Goal: Use online tool/utility: Utilize a website feature to perform a specific function

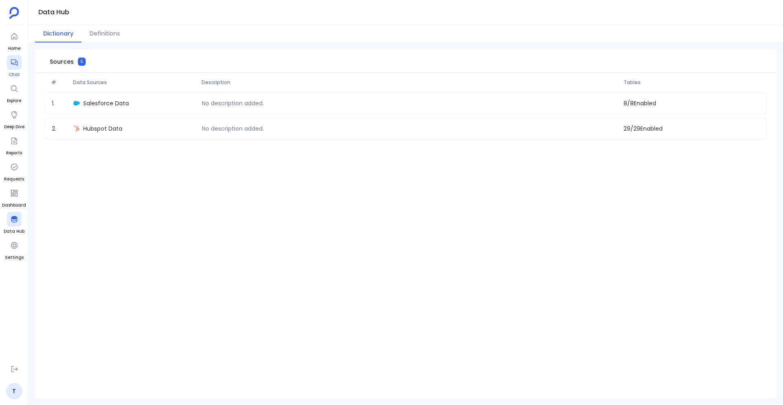
click at [13, 68] on div at bounding box center [14, 62] width 15 height 15
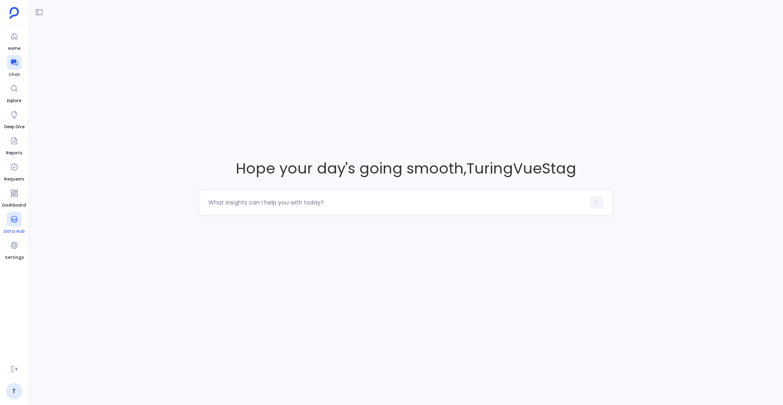
click at [9, 220] on div at bounding box center [14, 219] width 15 height 15
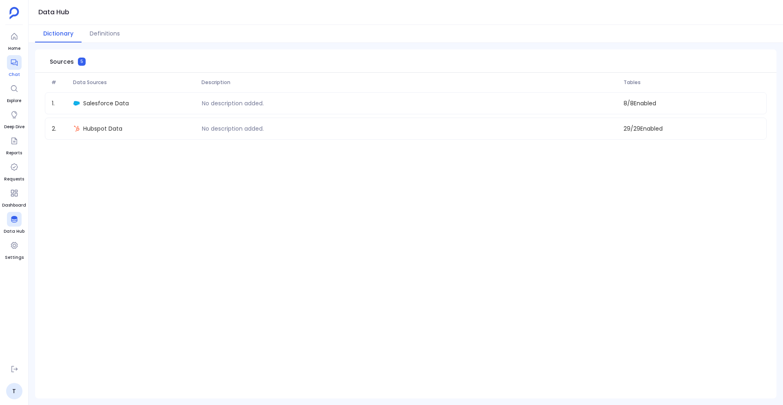
click at [14, 68] on div at bounding box center [14, 62] width 15 height 15
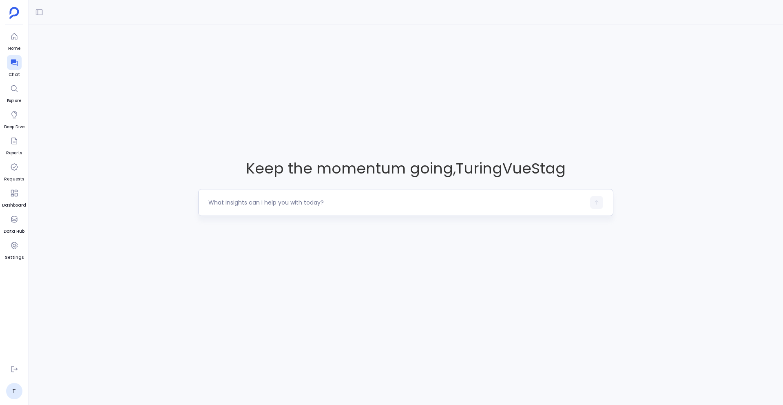
click at [269, 203] on textarea at bounding box center [396, 202] width 377 height 8
type textarea "Show me all contacts created in the last 90 days who have recently requested a …"
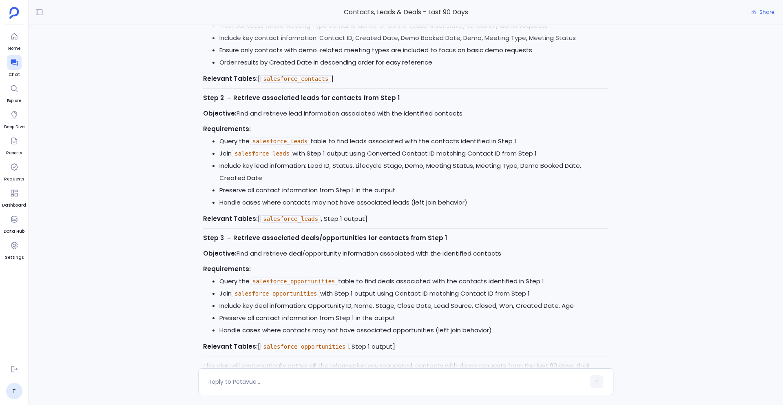
scroll to position [-78, 0]
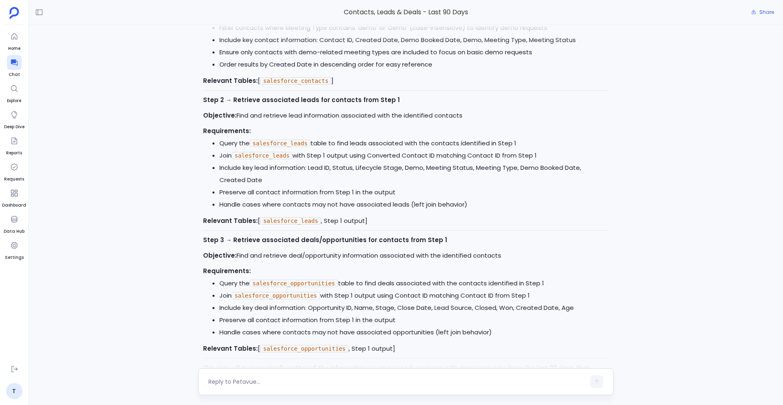
click at [243, 375] on div at bounding box center [396, 381] width 377 height 13
click at [225, 378] on textarea at bounding box center [396, 381] width 377 height 8
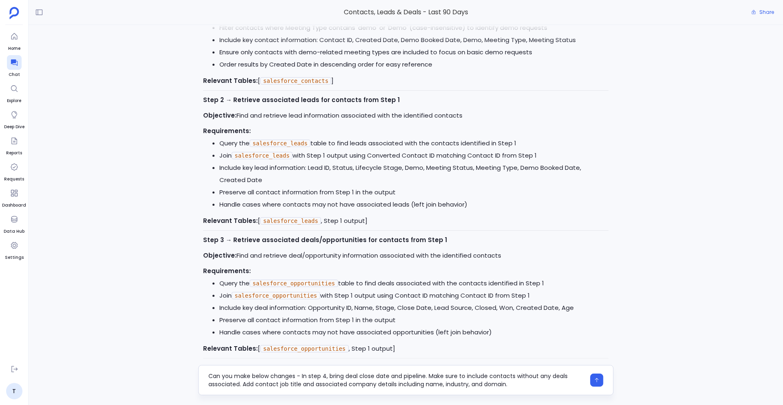
scroll to position [0, 0]
click at [326, 377] on textarea "Can you make below changes - In step 4, bring deal close date and pipeline. Mak…" at bounding box center [396, 380] width 377 height 16
type textarea "Can you make below changes - In step 3, bring deal close date and pipeline. Mak…"
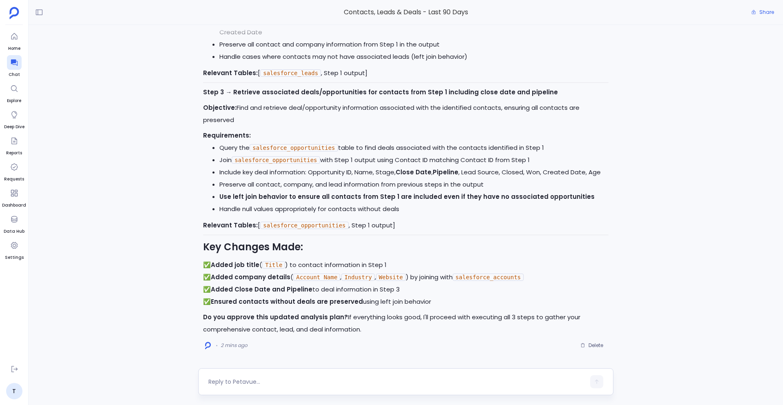
click at [246, 381] on textarea at bounding box center [396, 381] width 377 height 8
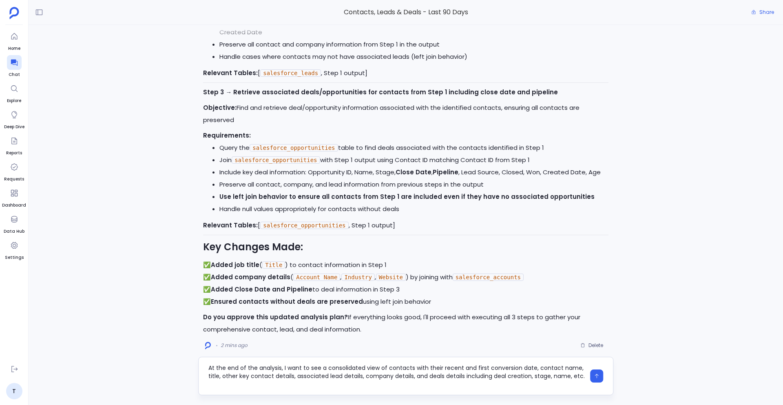
type textarea "At the end of the analysis, I want to see a consolidated view of contacts with …"
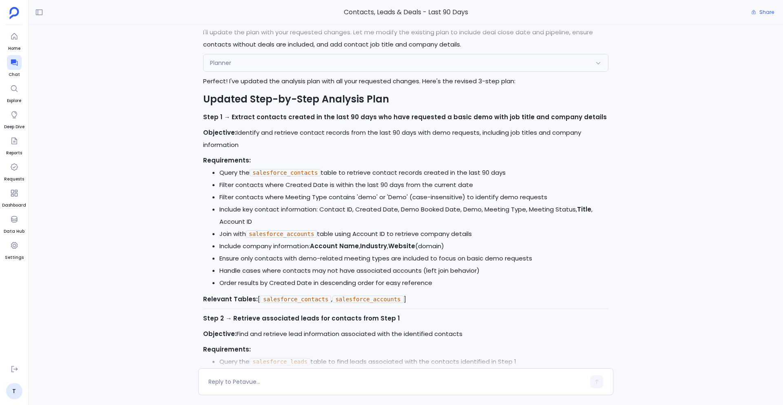
scroll to position [-1387, 0]
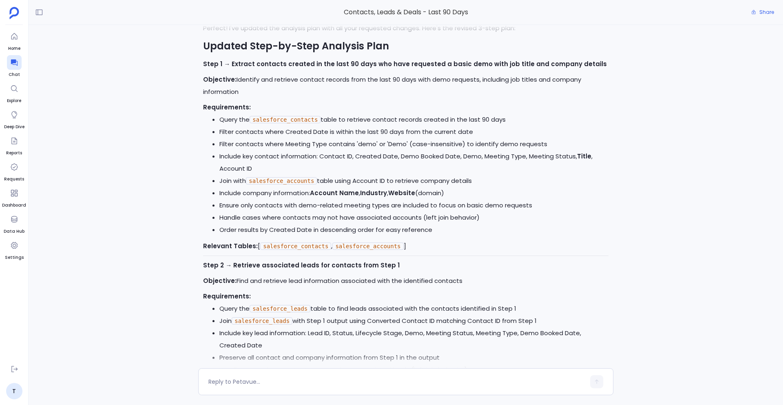
click at [316, 192] on strong "Account Name" at bounding box center [334, 192] width 49 height 9
click at [392, 188] on strong "Website" at bounding box center [401, 192] width 27 height 9
drag, startPoint x: 392, startPoint y: 192, endPoint x: 461, endPoint y: 193, distance: 69.0
click at [461, 192] on li "Include company information: Account Name , Industry , Website (domain)" at bounding box center [414, 193] width 389 height 12
click at [329, 208] on li "Ensure only contacts with demo-related meeting types are included to focus on b…" at bounding box center [414, 205] width 389 height 12
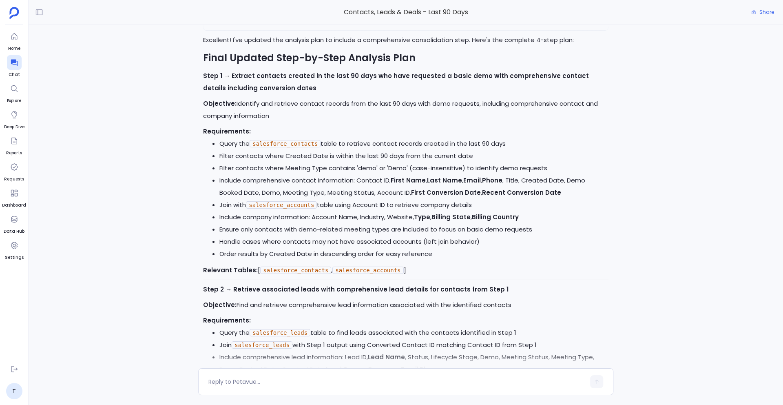
scroll to position [-639, 0]
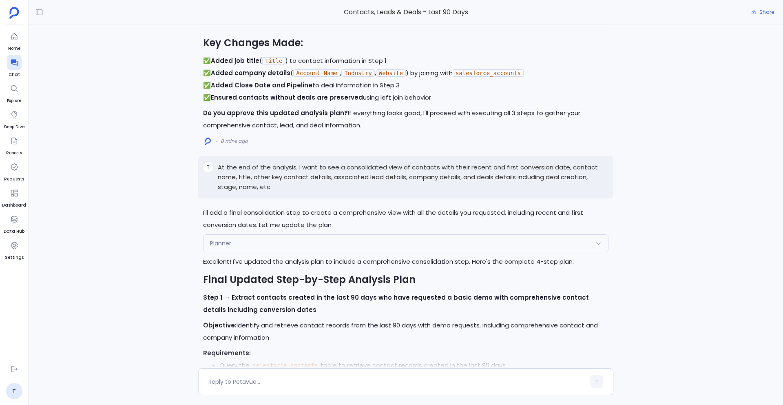
click at [247, 238] on div "Planner" at bounding box center [406, 243] width 405 height 17
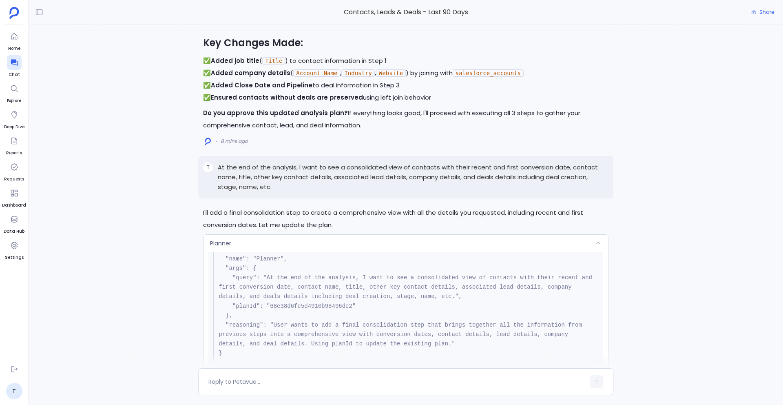
scroll to position [30, 0]
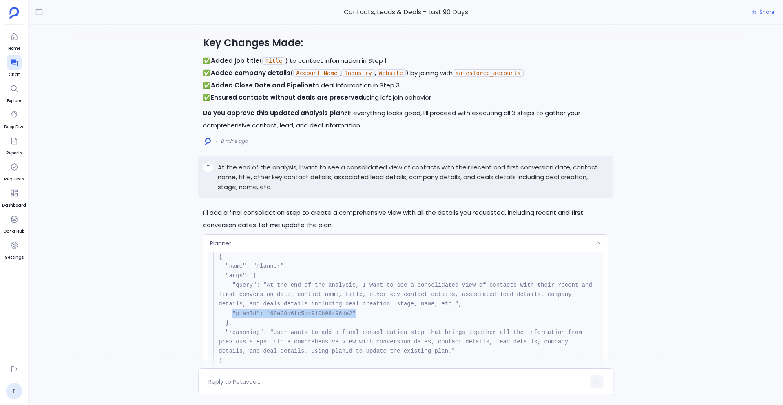
drag, startPoint x: 364, startPoint y: 312, endPoint x: 234, endPoint y: 313, distance: 130.6
click at [233, 313] on pre "{ "name": "Planner", "args": { "query": "At the end of the analysis, I want to …" at bounding box center [405, 309] width 385 height 124
copy pre ""planId": "68e38d6fc5d4910b98496de2""
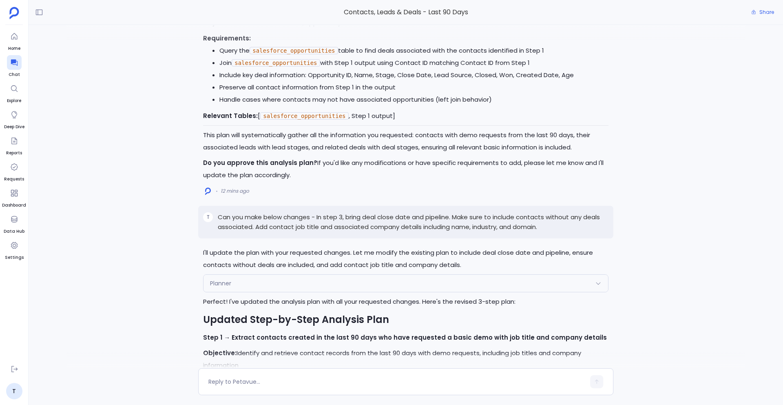
scroll to position [-1736, 0]
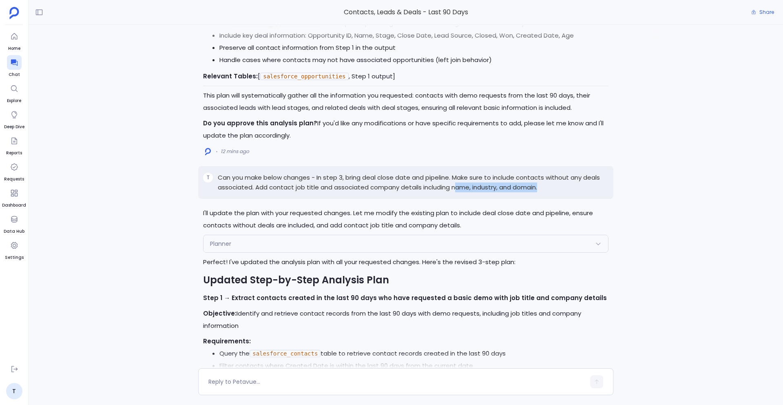
drag, startPoint x: 456, startPoint y: 186, endPoint x: 550, endPoint y: 187, distance: 93.8
click at [550, 187] on p "Can you make below changes - In step 3, bring deal close date and pipeline. Mak…" at bounding box center [413, 183] width 391 height 20
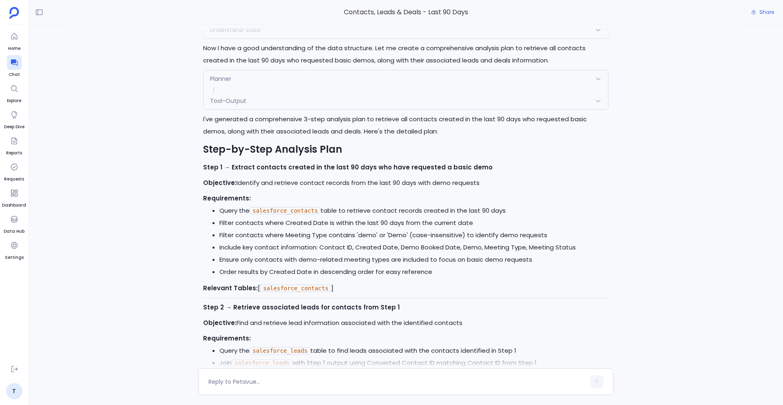
scroll to position [-2315, 0]
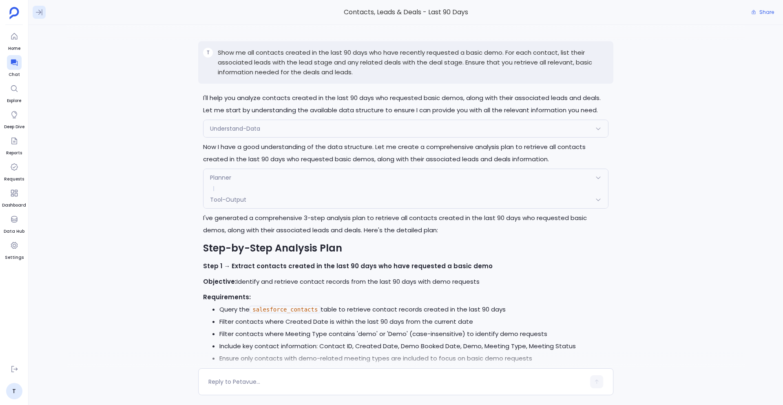
click at [37, 11] on icon at bounding box center [39, 12] width 8 height 8
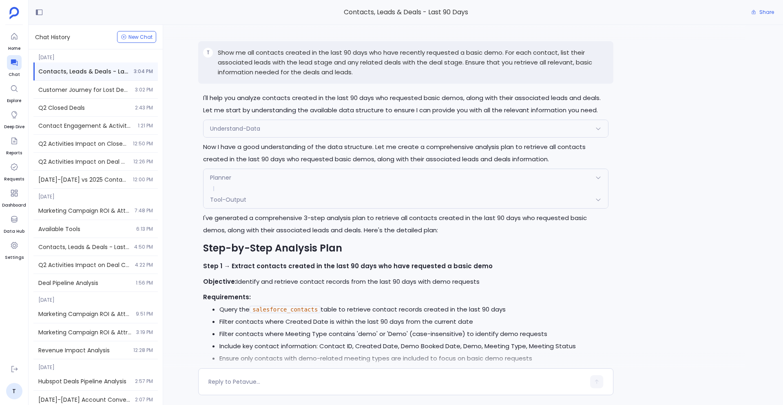
click at [245, 177] on div "Planner" at bounding box center [406, 177] width 405 height 17
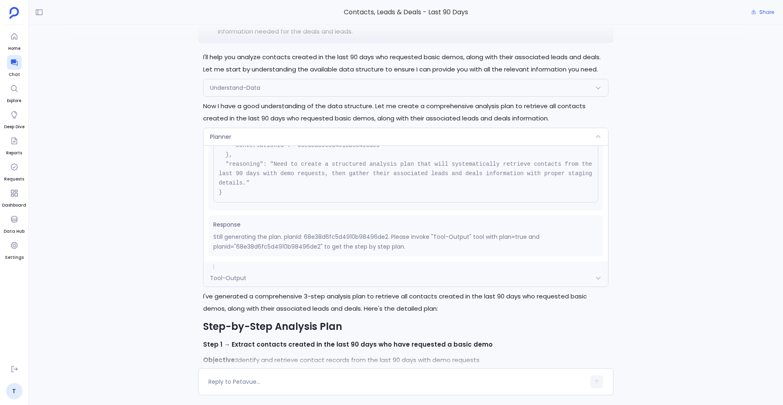
scroll to position [-2273, 0]
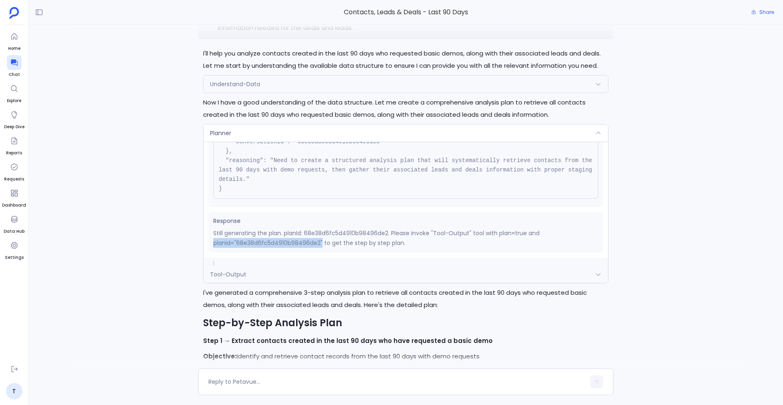
drag, startPoint x: 216, startPoint y: 244, endPoint x: 322, endPoint y: 245, distance: 106.1
click at [322, 245] on p "Still generating the plan. planId: 68e38d6fc5d4910b98496de2. Please invoke "Too…" at bounding box center [405, 238] width 385 height 20
copy p "planId="68e38d6fc5d4910b98496de2""
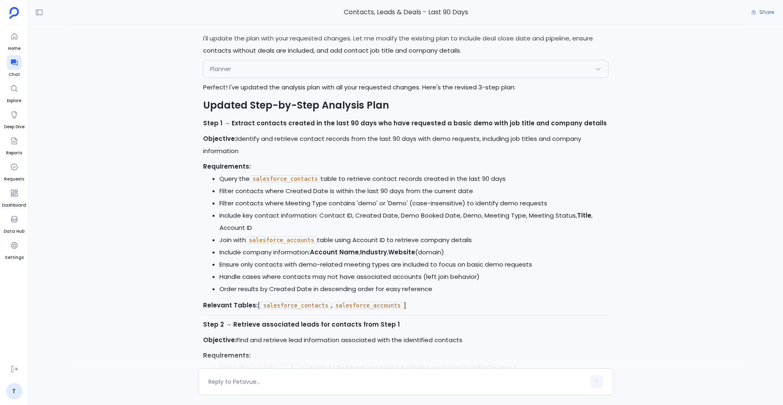
scroll to position [-1483, 0]
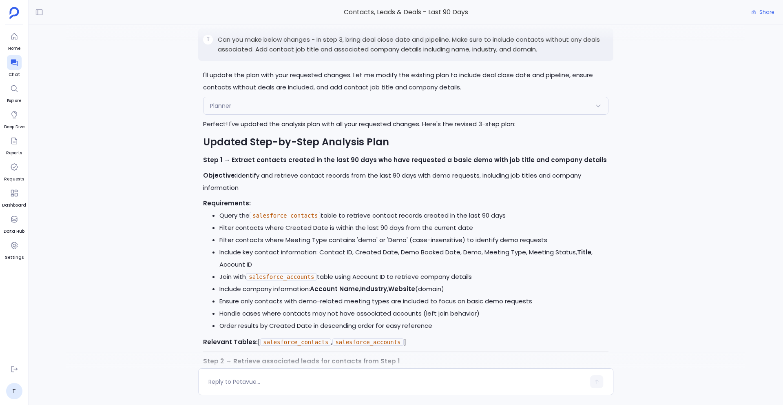
click at [247, 111] on div "Planner" at bounding box center [406, 105] width 405 height 17
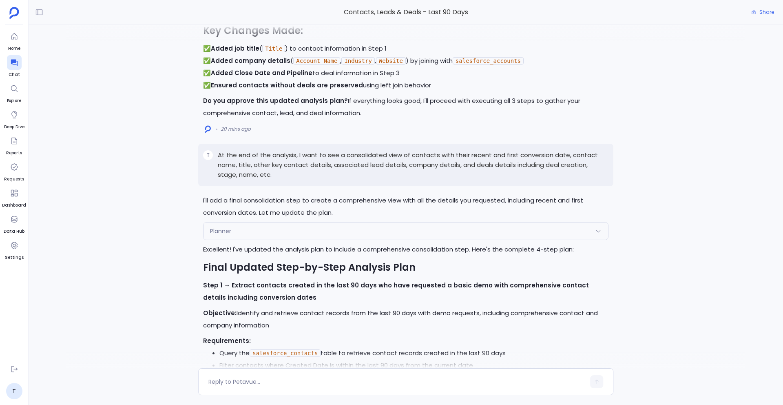
scroll to position [-849, 0]
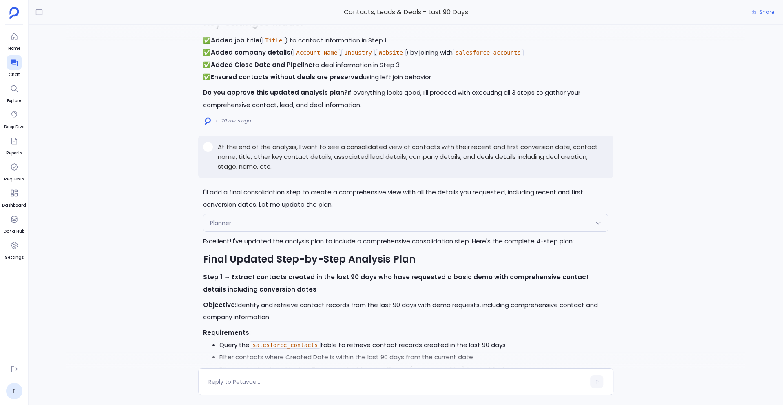
click at [243, 221] on div "Planner" at bounding box center [406, 222] width 405 height 17
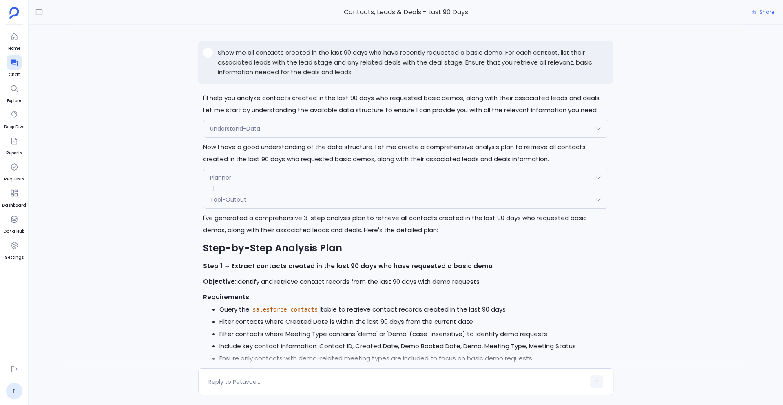
scroll to position [7, 0]
click at [11, 62] on icon at bounding box center [14, 63] width 7 height 7
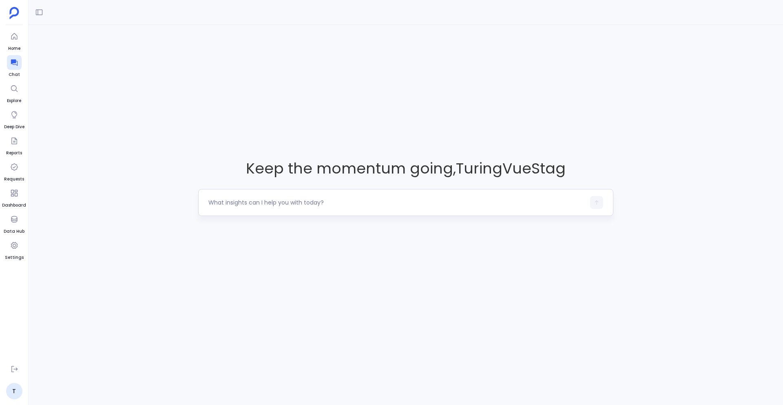
click at [288, 201] on textarea at bounding box center [396, 202] width 377 height 8
type textarea "Show me all contacts created in the last 90 days who have recently requested a …"
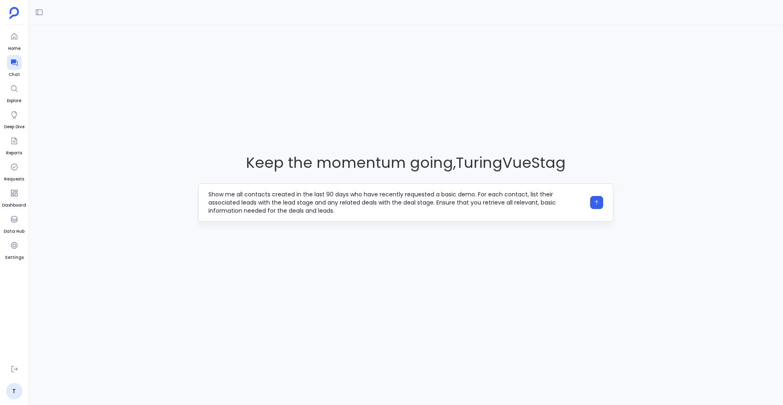
scroll to position [8, 0]
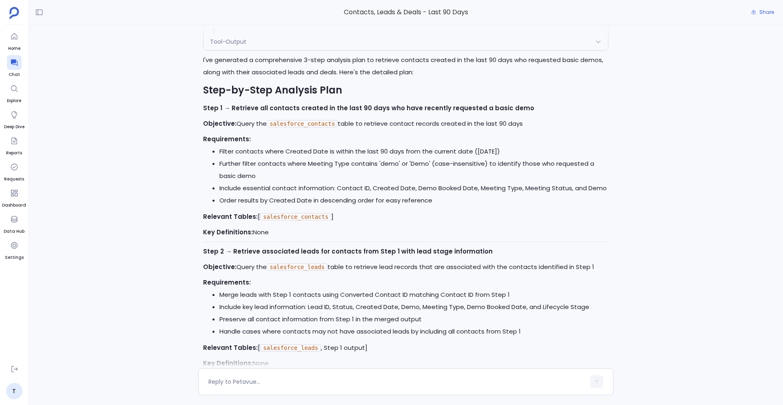
scroll to position [-254, 0]
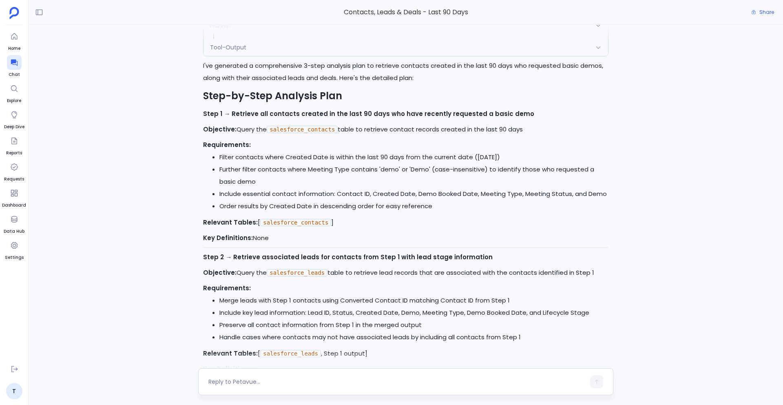
click at [293, 377] on textarea at bounding box center [396, 381] width 377 height 8
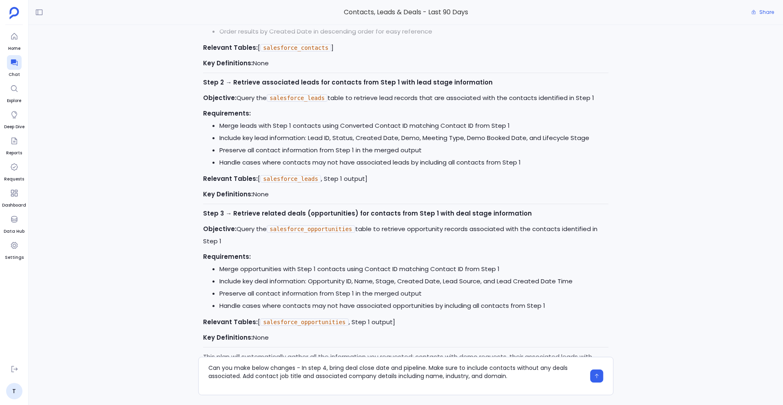
scroll to position [0, 0]
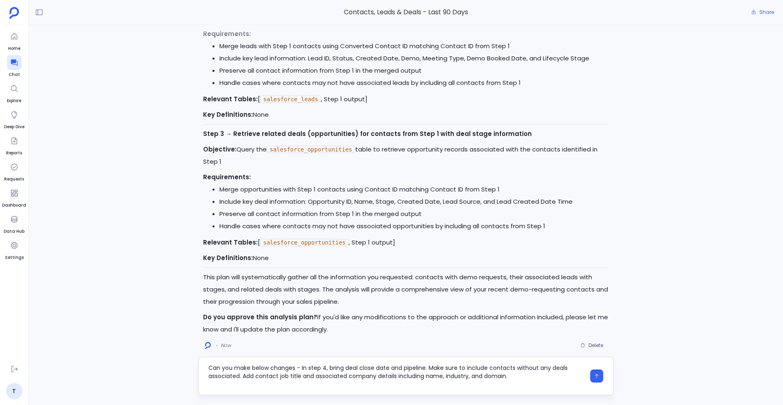
click at [208, 377] on textarea "Can you make below changes - In step 4, bring deal close date and pipeline. Mak…" at bounding box center [396, 376] width 377 height 24
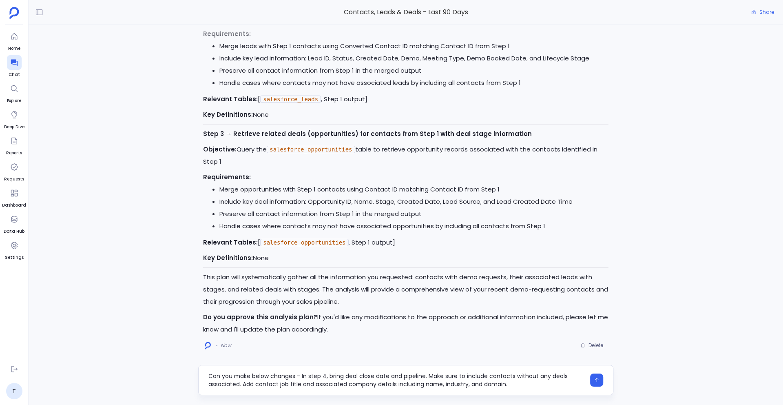
click at [325, 375] on textarea "Can you make below changes - In step 4, bring deal close date and pipeline. Mak…" at bounding box center [396, 380] width 377 height 16
type textarea "Can you make below changes - In step 3, bring deal close date and pipeline. Mak…"
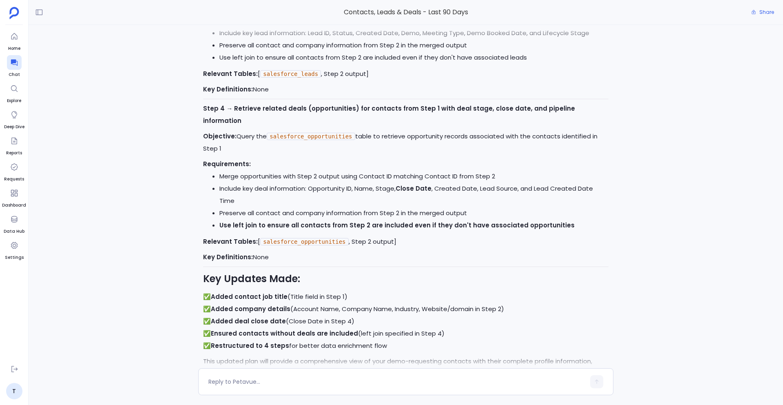
scroll to position [-67, 0]
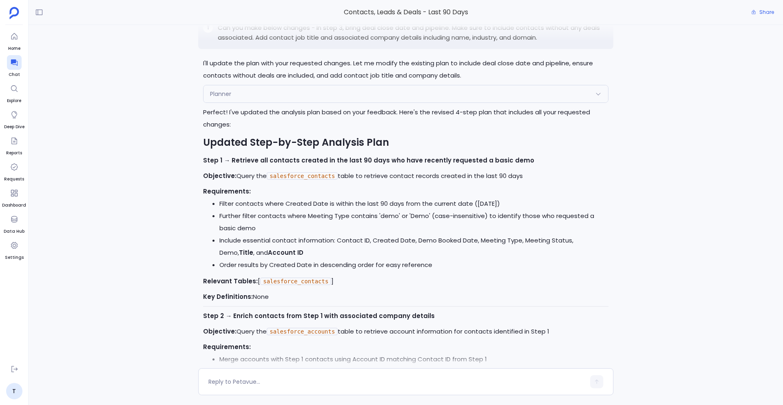
click at [288, 102] on div "Planner" at bounding box center [406, 93] width 405 height 17
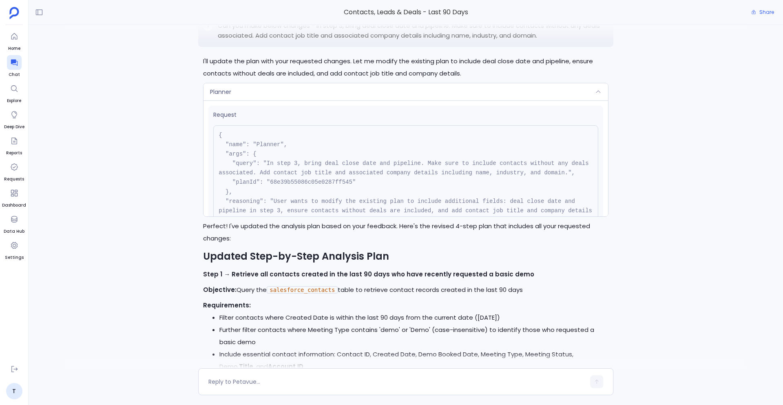
scroll to position [-645, 0]
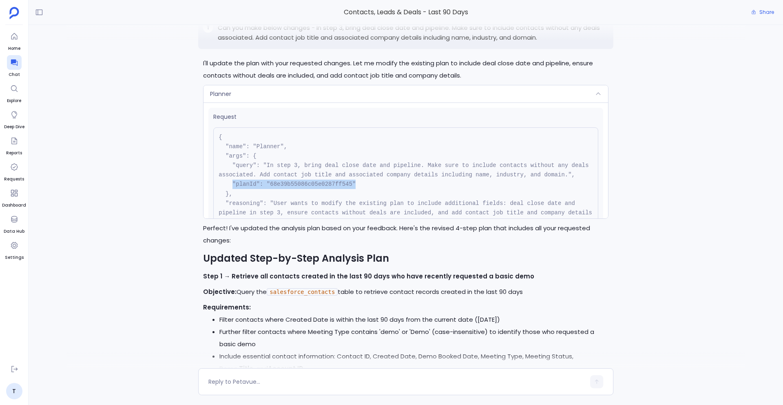
drag, startPoint x: 360, startPoint y: 207, endPoint x: 232, endPoint y: 209, distance: 128.5
click at [232, 209] on pre "{ "name": "Planner", "args": { "query": "In step 3, bring deal close date and p…" at bounding box center [405, 184] width 385 height 114
copy pre ""planId": "68e39b55086c05e0287ff545""
click at [284, 102] on div "Planner" at bounding box center [406, 93] width 405 height 17
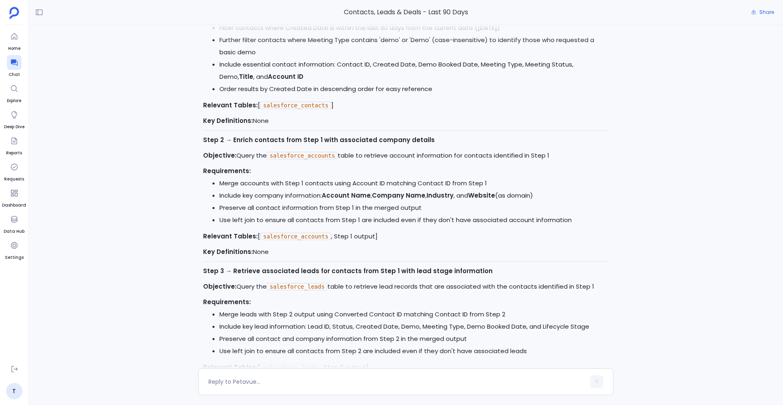
scroll to position [-294, 0]
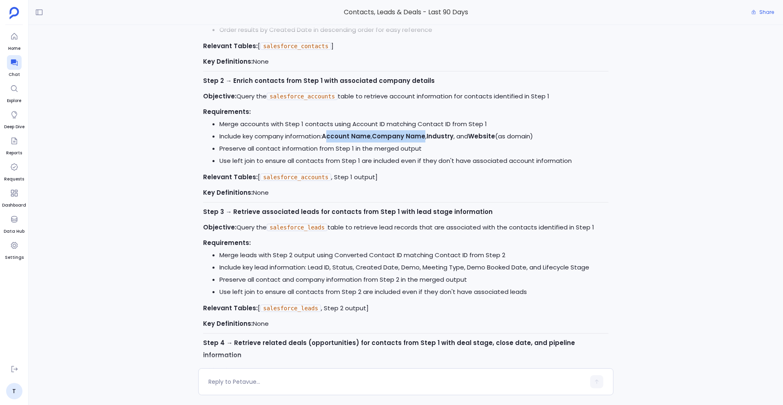
drag, startPoint x: 426, startPoint y: 162, endPoint x: 328, endPoint y: 164, distance: 97.5
click at [328, 142] on li "Include key company information: Account Name , Company Name , Industry , and W…" at bounding box center [414, 136] width 389 height 12
click at [328, 140] on strong "Account Name" at bounding box center [346, 136] width 49 height 9
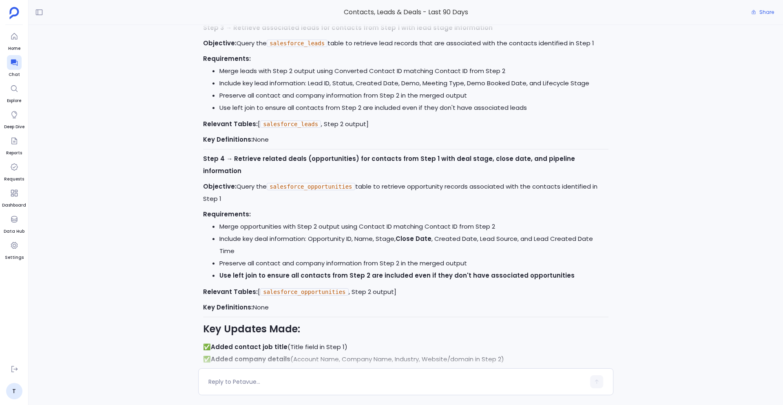
scroll to position [-85, 0]
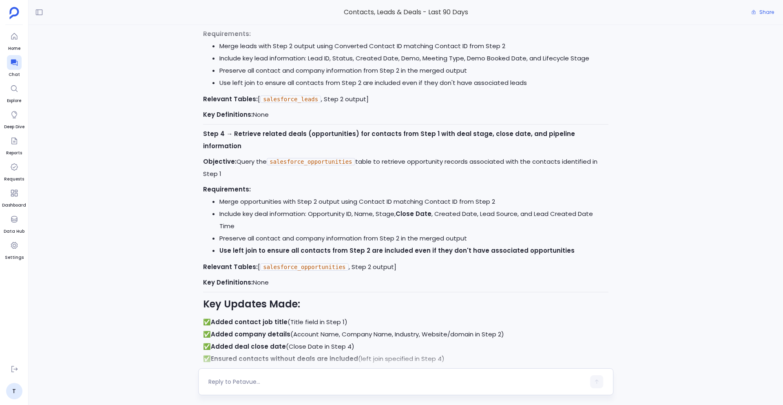
click at [241, 381] on textarea at bounding box center [396, 381] width 377 height 8
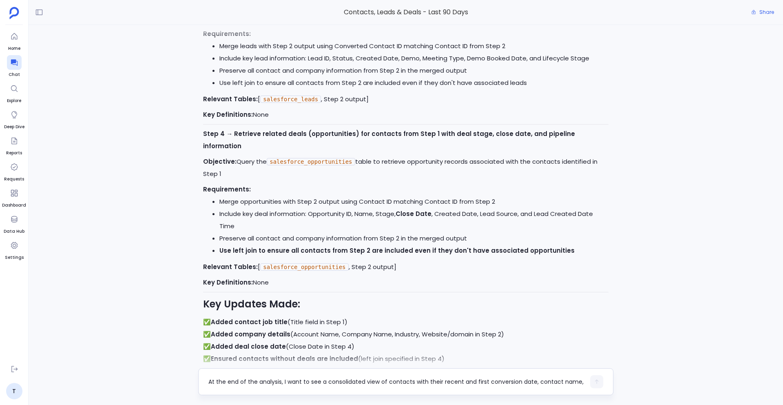
scroll to position [0, 0]
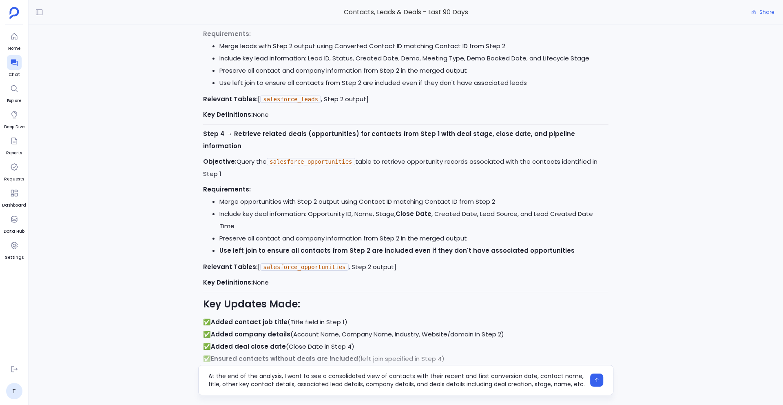
type textarea "At the end of the analysis, I want to see a consolidated view of contacts with …"
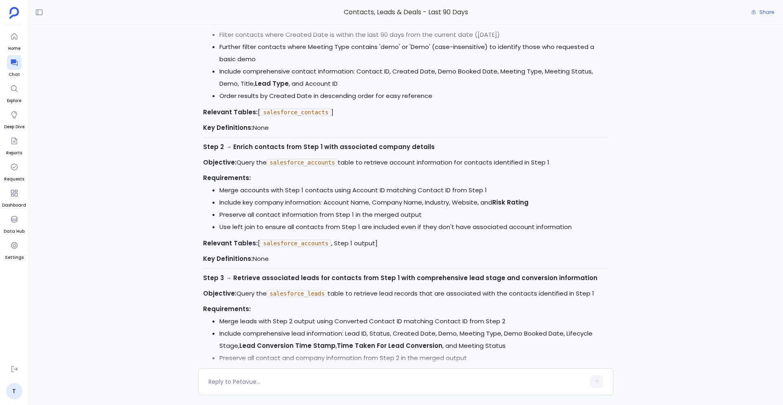
scroll to position [-612, 0]
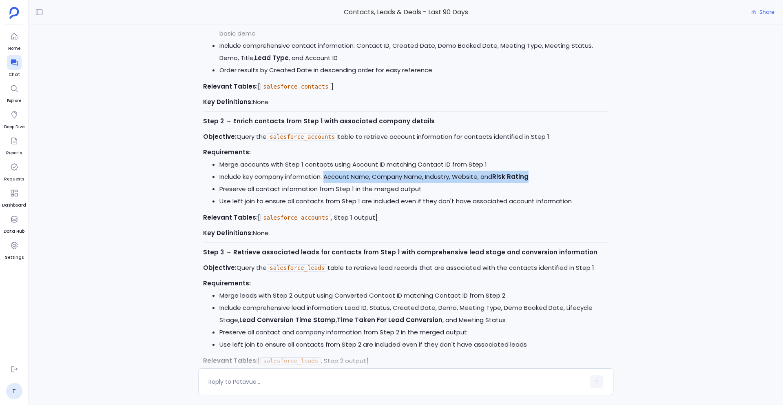
drag, startPoint x: 326, startPoint y: 178, endPoint x: 536, endPoint y: 179, distance: 210.1
click at [536, 179] on li "Include key company information: Account Name, Company Name, Industry, Website,…" at bounding box center [414, 177] width 389 height 12
click at [412, 191] on li "Preserve all contact information from Step 1 in the merged output" at bounding box center [414, 189] width 389 height 12
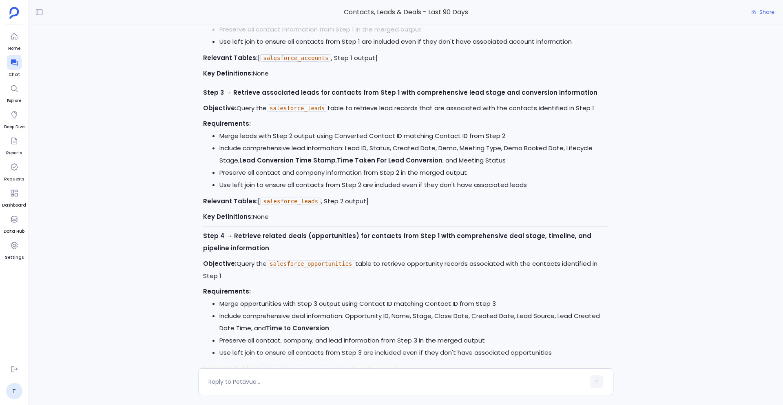
scroll to position [-455, 0]
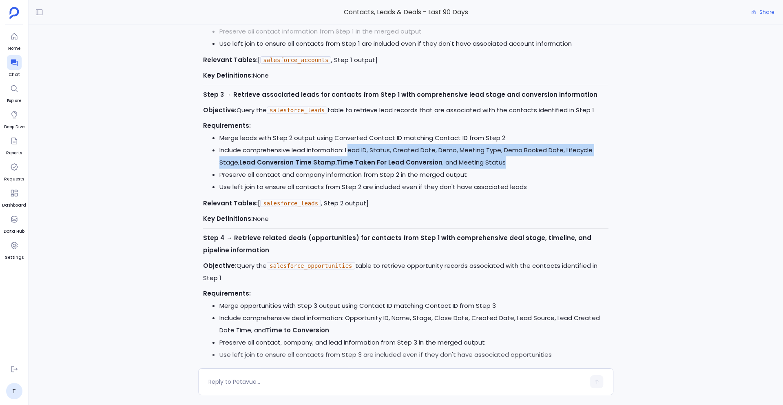
drag, startPoint x: 348, startPoint y: 150, endPoint x: 583, endPoint y: 169, distance: 234.9
click at [585, 168] on li "Include comprehensive lead information: Lead ID, Status, Created Date, Demo, Me…" at bounding box center [414, 156] width 389 height 24
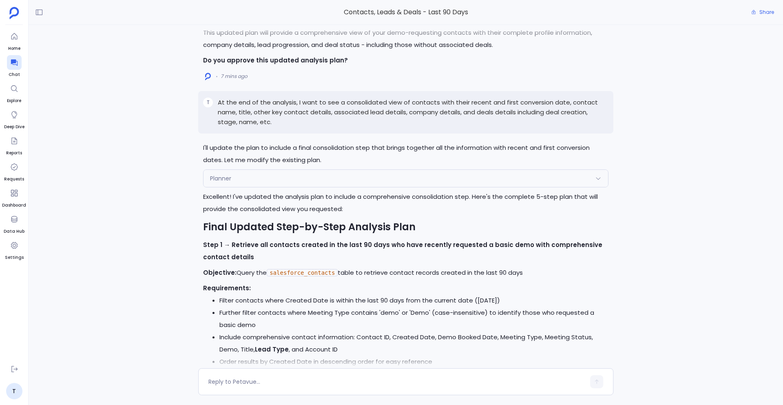
scroll to position [-907, 0]
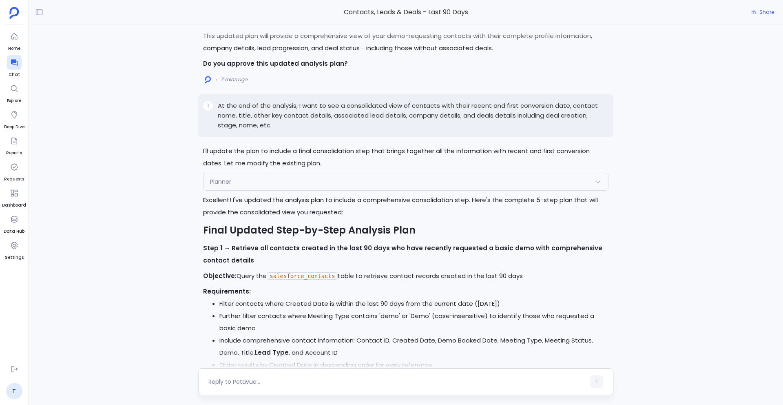
click at [317, 375] on div at bounding box center [396, 381] width 377 height 13
click at [290, 377] on textarea at bounding box center [396, 381] width 377 height 8
type textarea "Include account type as well"
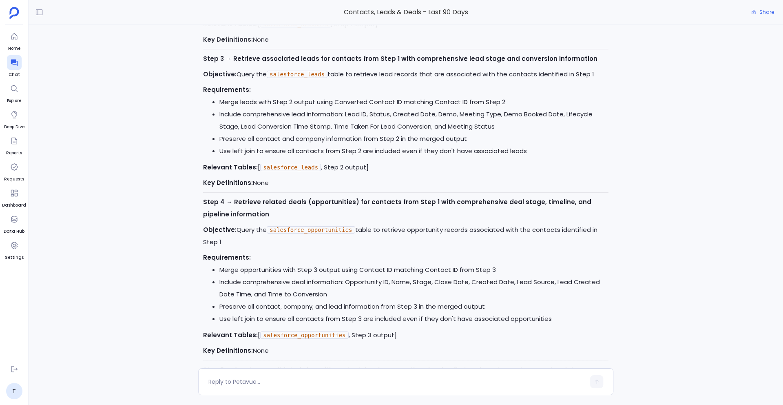
scroll to position [-420, 0]
click at [374, 138] on li "Preserve all contact and company information from Step 2 in the merged output" at bounding box center [414, 140] width 389 height 12
click at [372, 221] on p "Step 4 → Retrieve related deals (opportunities) for contacts from Step 1 with c…" at bounding box center [406, 209] width 406 height 24
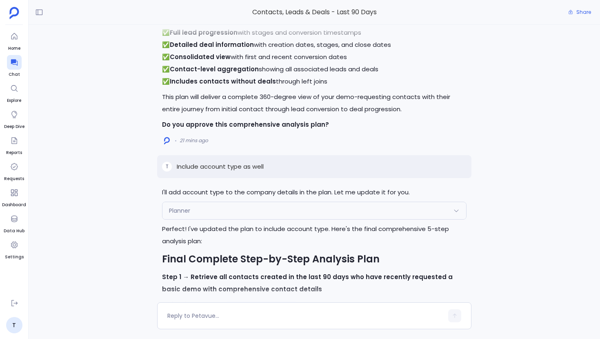
scroll to position [-1143, 0]
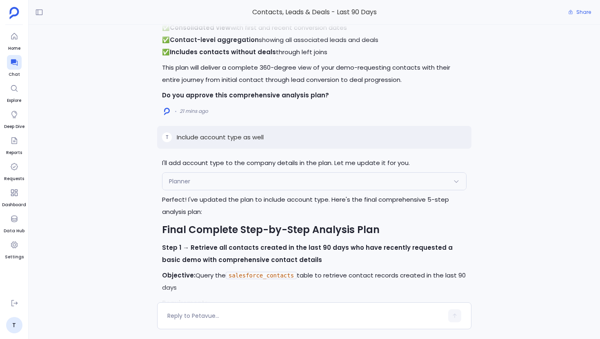
click at [239, 190] on div "Planner" at bounding box center [314, 181] width 304 height 17
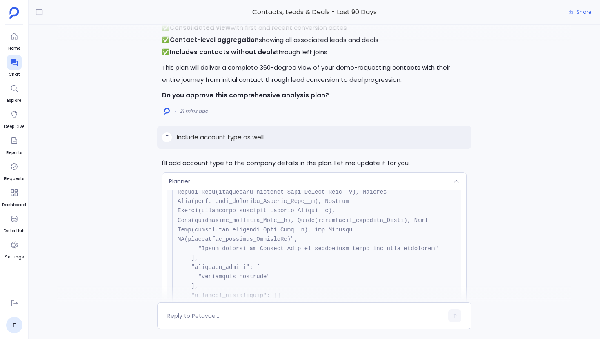
scroll to position [350, 0]
click at [206, 190] on div "Planner" at bounding box center [314, 181] width 304 height 17
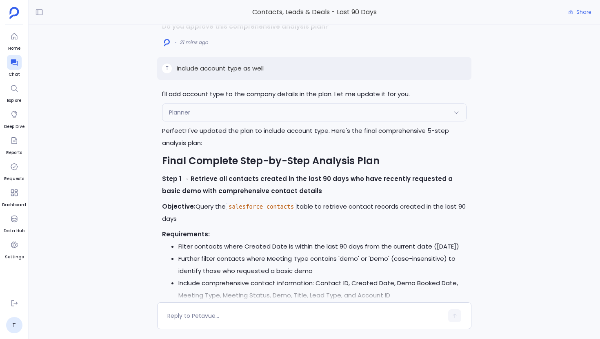
click at [205, 121] on div "Planner" at bounding box center [314, 112] width 304 height 17
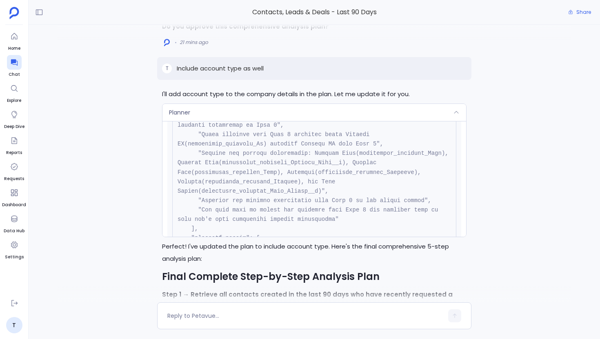
scroll to position [533, 0]
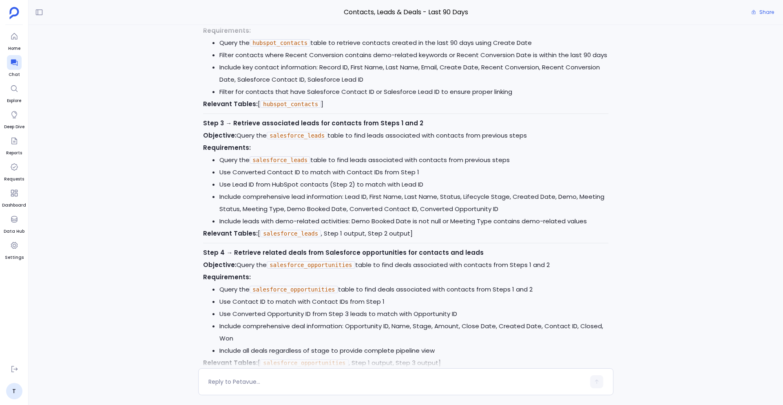
scroll to position [-3420, 0]
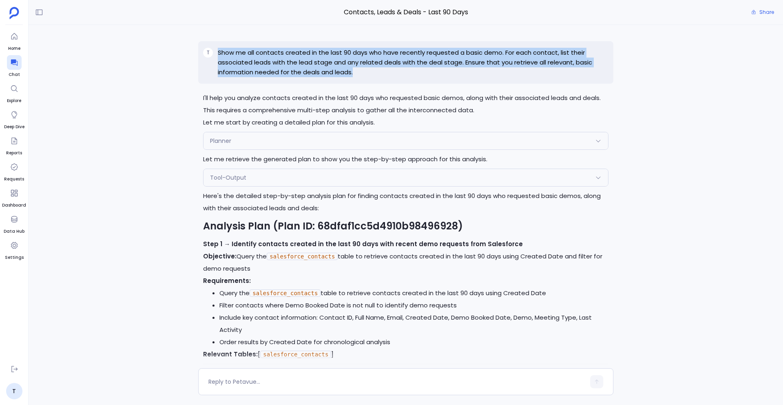
drag, startPoint x: 361, startPoint y: 73, endPoint x: 218, endPoint y: 49, distance: 145.1
click at [218, 49] on p "Show me all contacts created in the last 90 days who have recently requested a …" at bounding box center [413, 62] width 391 height 29
copy p "Show me all contacts created in the last 90 days who have recently requested a …"
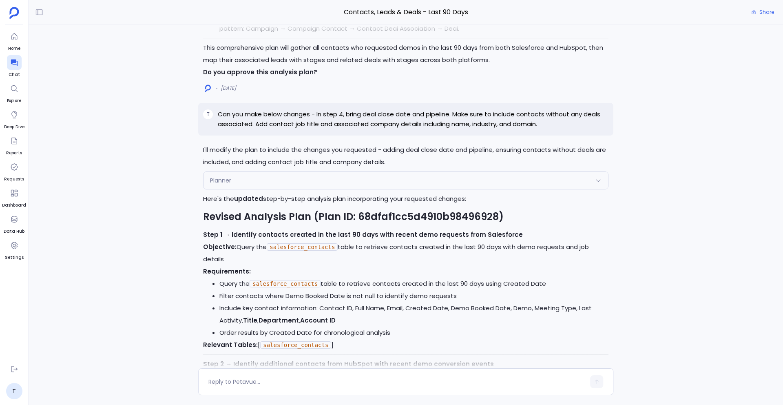
scroll to position [-2517, 0]
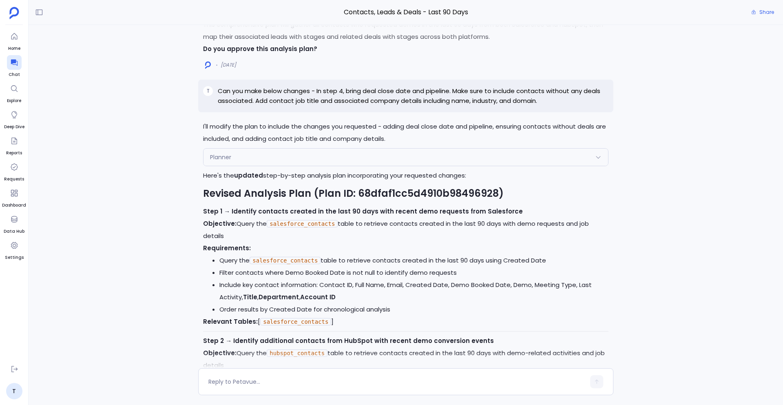
click at [324, 91] on p "Can you make below changes - In step 4, bring deal close date and pipeline. Mak…" at bounding box center [413, 96] width 391 height 20
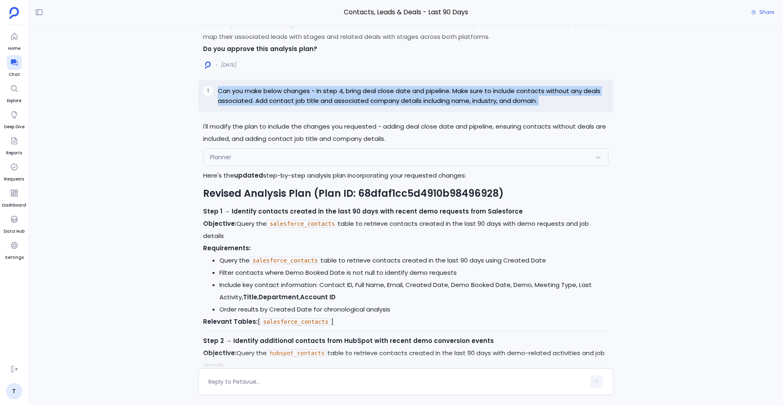
click at [324, 91] on p "Can you make below changes - In step 4, bring deal close date and pipeline. Mak…" at bounding box center [413, 96] width 391 height 20
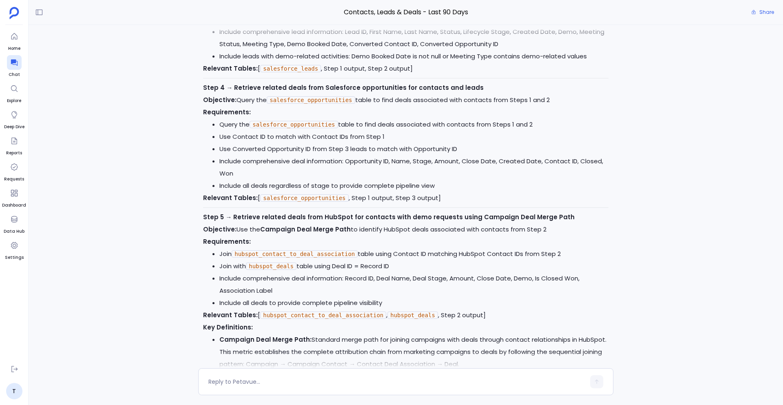
scroll to position [-2877, 0]
click at [43, 13] on button at bounding box center [39, 12] width 13 height 13
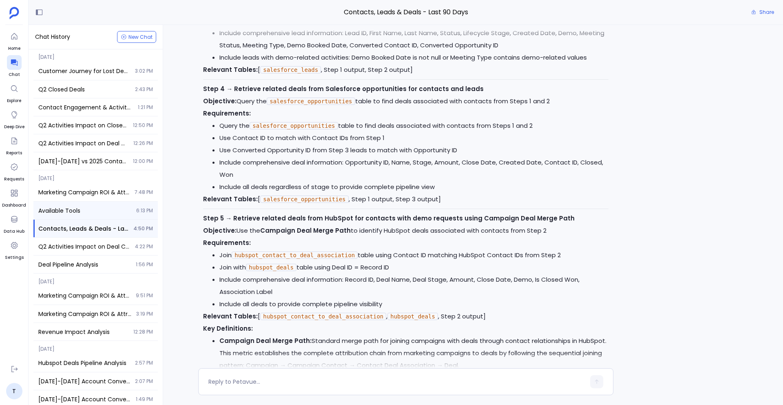
scroll to position [0, 0]
click at [172, 353] on div at bounding box center [406, 360] width 679 height 16
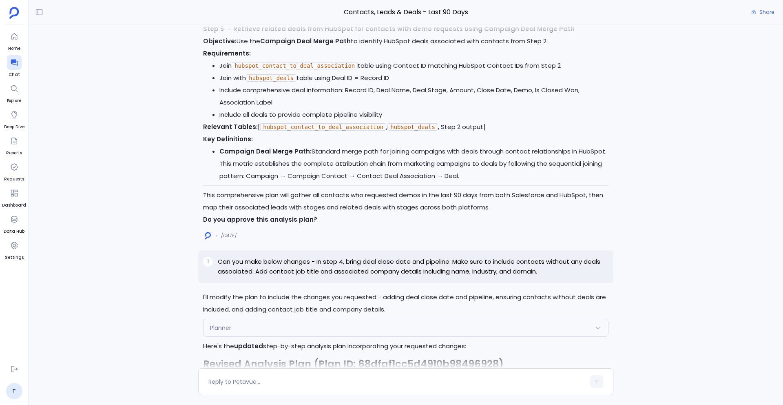
scroll to position [-2629, 0]
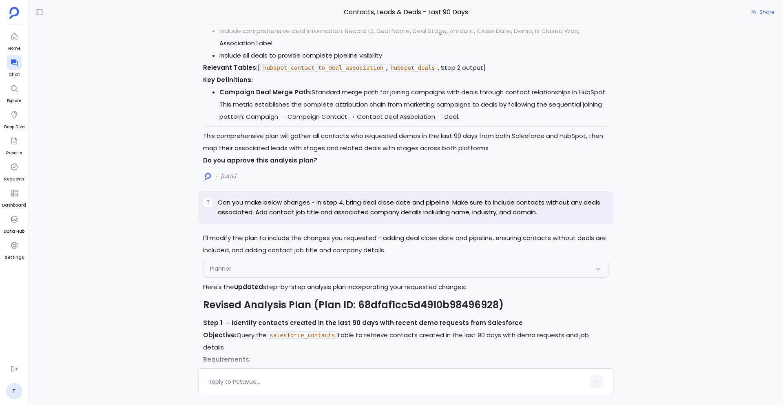
click at [561, 201] on p "Can you make below changes - In step 4, bring deal close date and pipeline. Mak…" at bounding box center [413, 207] width 391 height 20
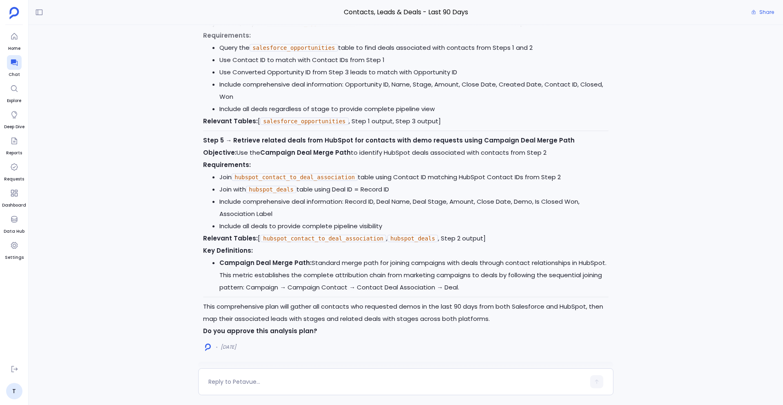
scroll to position [-2561, 0]
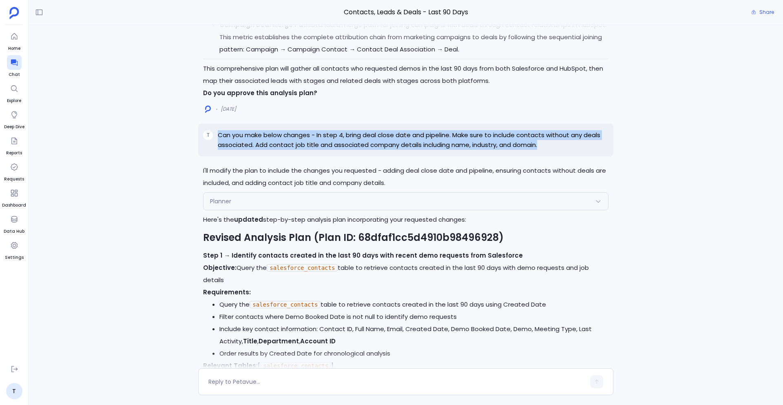
drag, startPoint x: 546, startPoint y: 131, endPoint x: 217, endPoint y: 123, distance: 328.5
click at [217, 124] on div "T Can you make below changes - In step 4, bring deal close date and pipeline. M…" at bounding box center [405, 140] width 415 height 33
copy p "Can you make below changes - In step 4, bring deal close date and pipeline. Mak…"
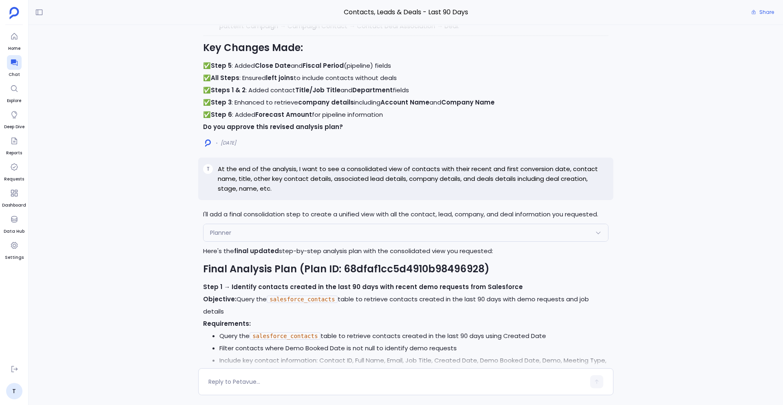
scroll to position [-1479, 0]
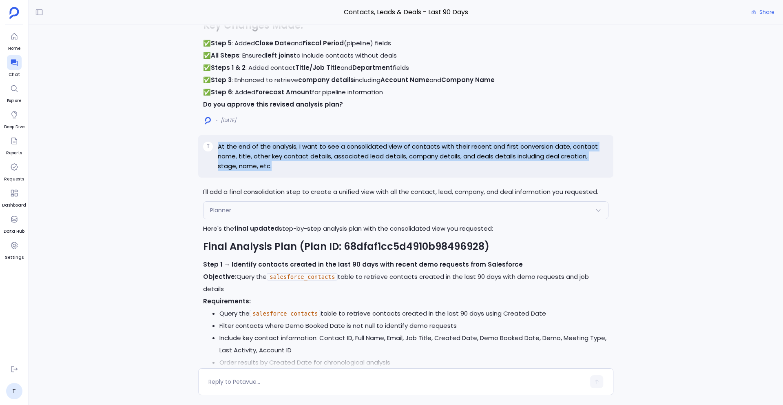
drag, startPoint x: 257, startPoint y: 166, endPoint x: 215, endPoint y: 148, distance: 46.2
click at [215, 147] on div "T At the end of the analysis, I want to see a consolidated view of contacts wit…" at bounding box center [405, 156] width 415 height 42
copy div "At the end of the analysis, I want to see a consolidated view of contacts with …"
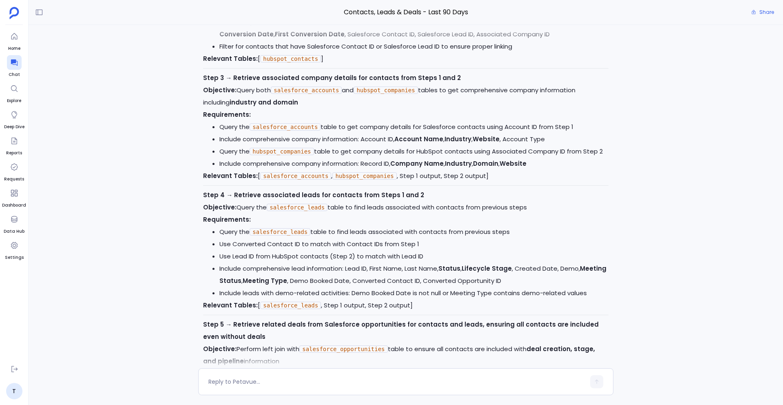
scroll to position [-1038, 0]
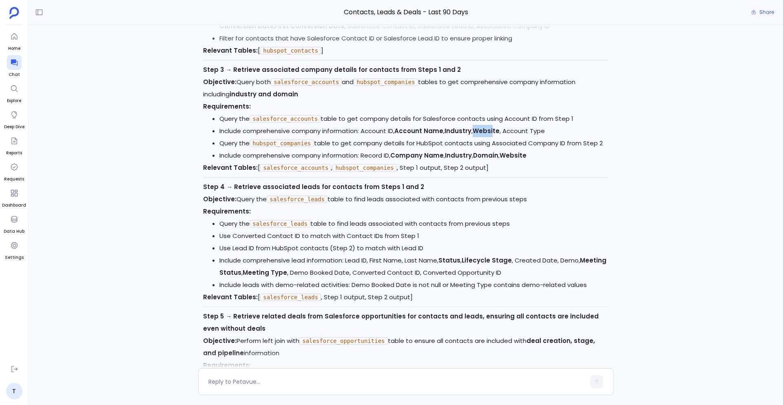
drag, startPoint x: 478, startPoint y: 132, endPoint x: 497, endPoint y: 132, distance: 18.8
click at [497, 132] on strong "Website" at bounding box center [486, 130] width 27 height 9
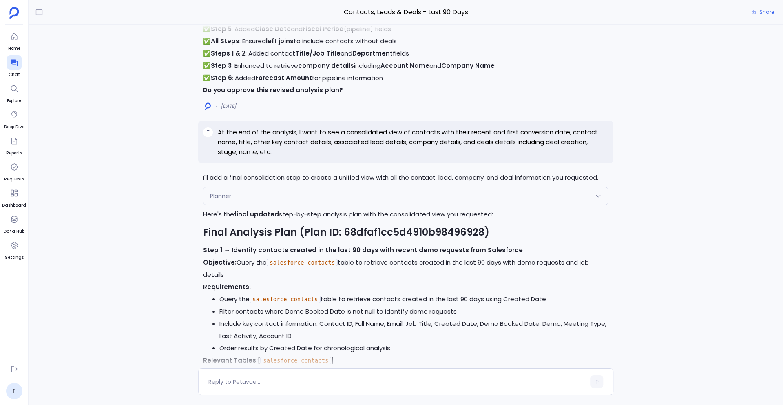
click at [271, 200] on div "Planner" at bounding box center [406, 195] width 405 height 17
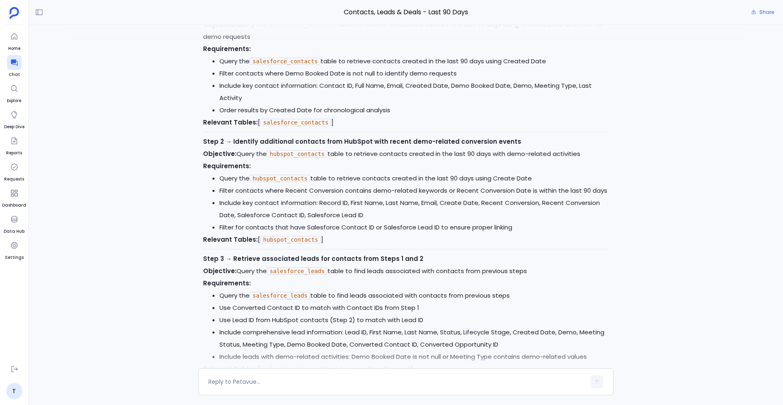
scroll to position [-3536, 0]
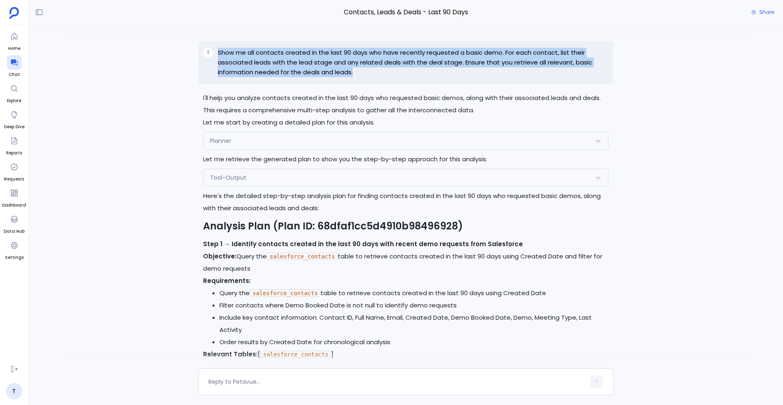
drag, startPoint x: 359, startPoint y: 75, endPoint x: 211, endPoint y: 49, distance: 150.7
click at [211, 49] on div "T Show me all contacts created in the last 90 days who have recently requested …" at bounding box center [405, 62] width 415 height 42
copy div "Show me all contacts created in the last 90 days who have recently requested a …"
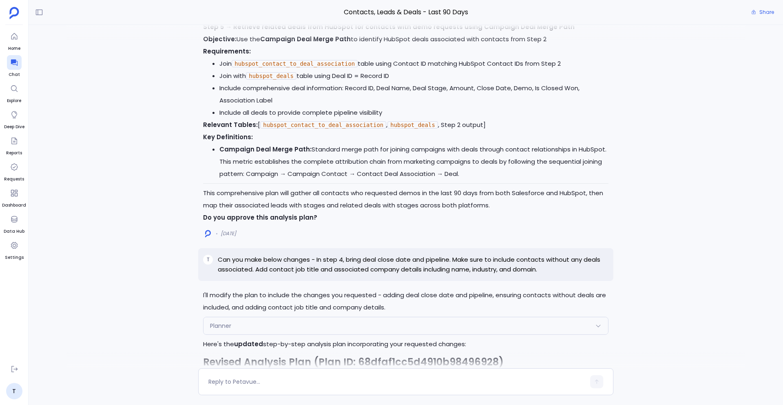
scroll to position [-2753, 0]
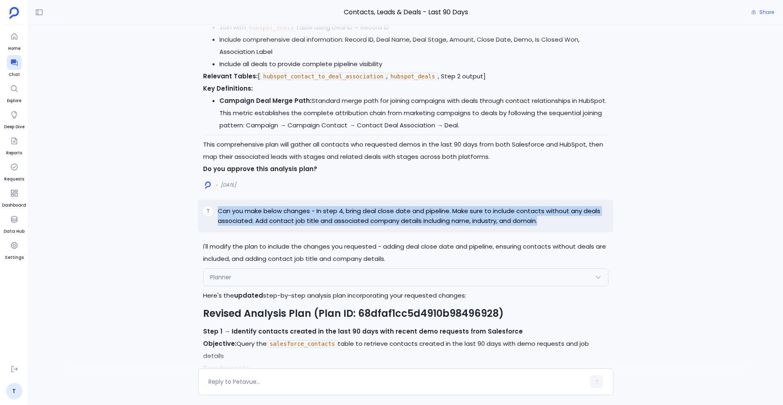
drag, startPoint x: 543, startPoint y: 207, endPoint x: 211, endPoint y: 210, distance: 332.5
click at [211, 209] on div "T Can you make below changes - In step 4, bring deal close date and pipeline. M…" at bounding box center [405, 216] width 415 height 33
copy div "Can you make below changes - In step 4, bring deal close date and pipeline. Mak…"
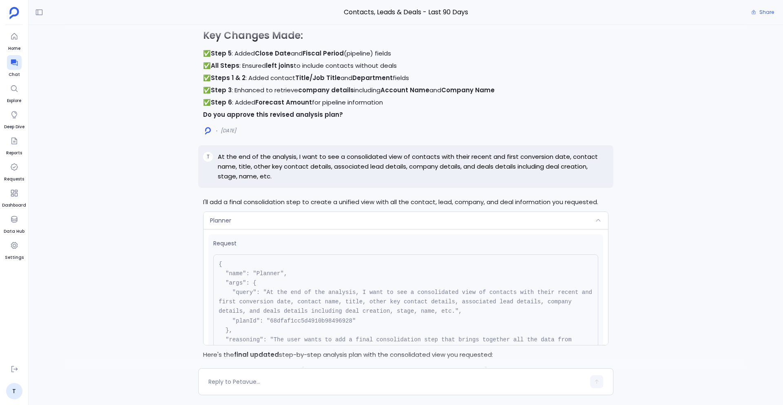
scroll to position [-1603, 0]
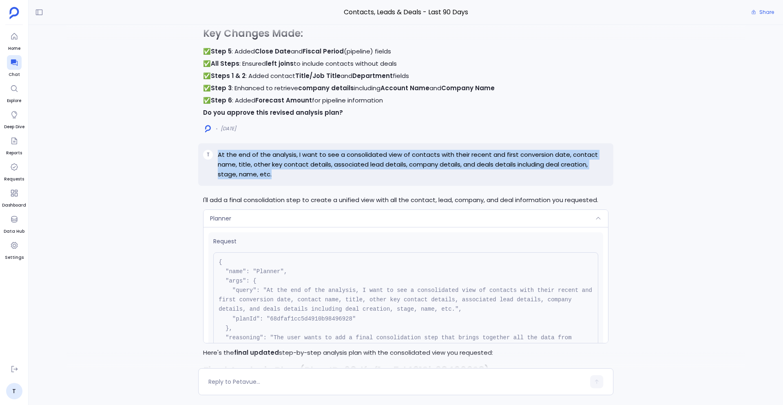
drag, startPoint x: 256, startPoint y: 175, endPoint x: 218, endPoint y: 153, distance: 43.9
click at [218, 153] on p "At the end of the analysis, I want to see a consolidated view of contacts with …" at bounding box center [413, 164] width 391 height 29
copy p "At the end of the analysis, I want to see a consolidated view of contacts with …"
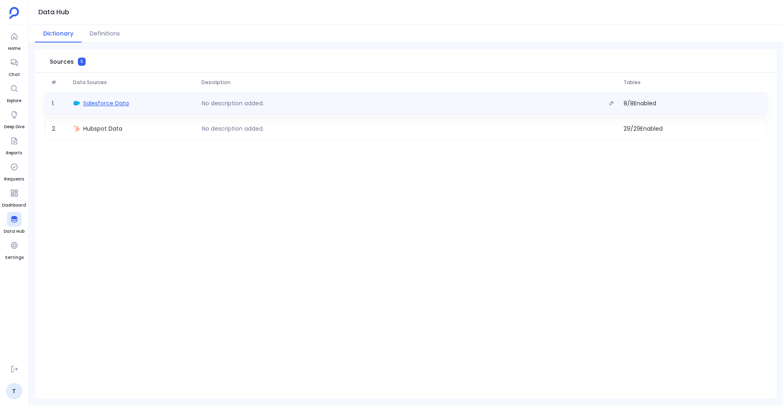
click at [115, 102] on span "Salesforce Data" at bounding box center [106, 103] width 46 height 8
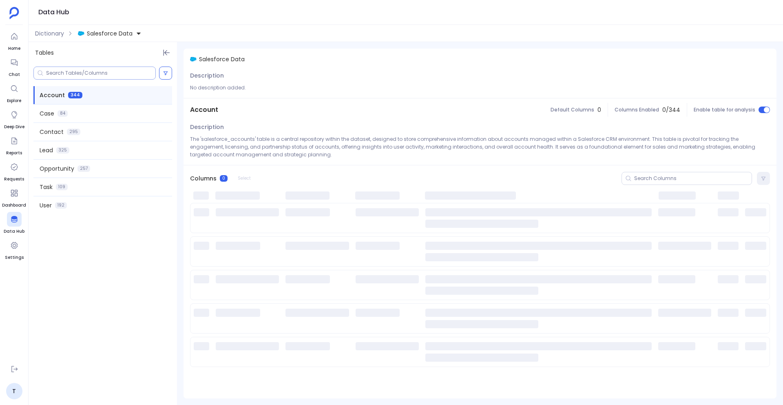
click at [88, 69] on div at bounding box center [94, 73] width 122 height 13
click at [74, 71] on input at bounding box center [100, 73] width 109 height 7
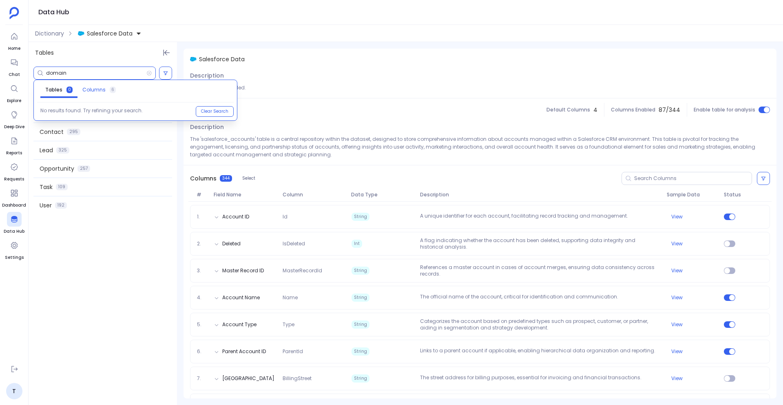
type input "domain"
click at [99, 86] on span "Columns" at bounding box center [93, 89] width 23 height 7
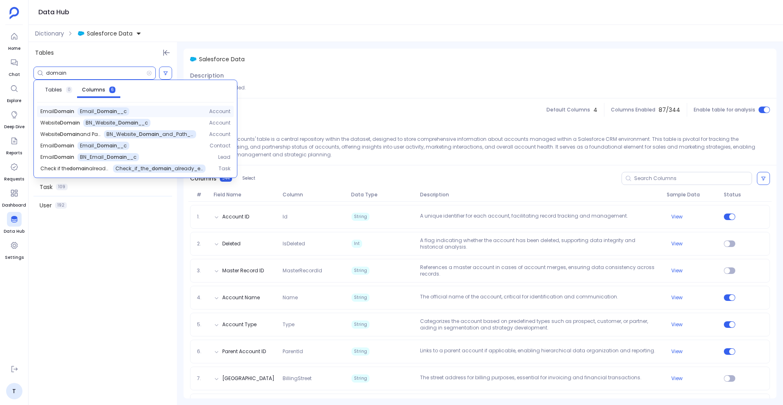
click at [114, 110] on span "Email_ Domain __c" at bounding box center [103, 111] width 47 height 7
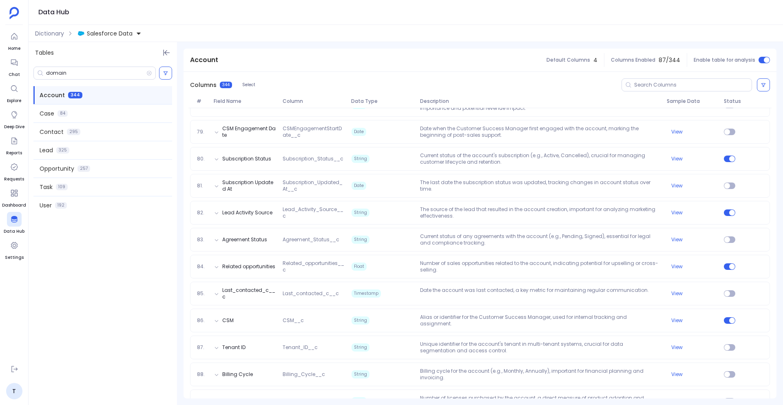
scroll to position [2498, 0]
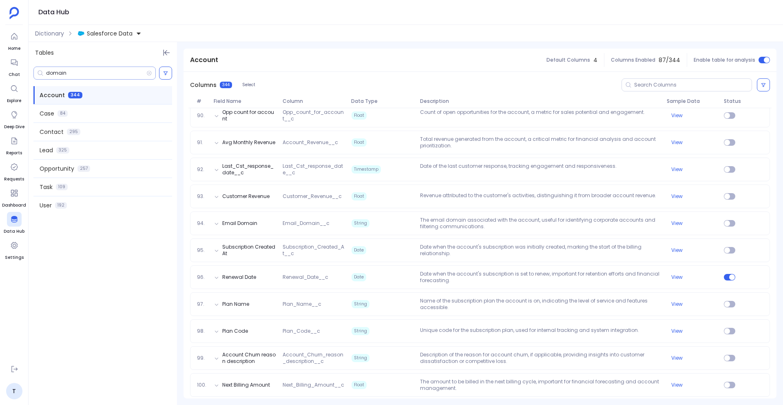
click at [75, 72] on input "domain" at bounding box center [96, 73] width 100 height 7
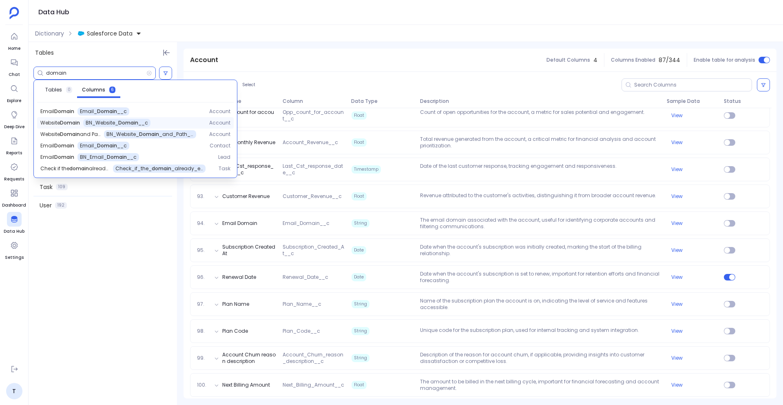
click at [68, 123] on span "Website Domain" at bounding box center [60, 123] width 40 height 7
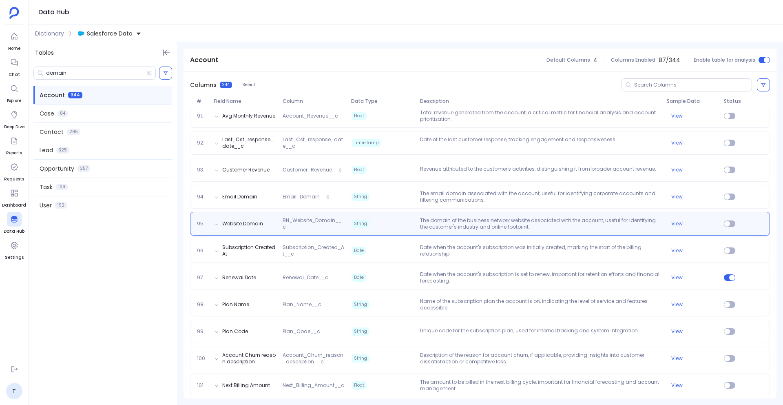
scroll to position [2524, 0]
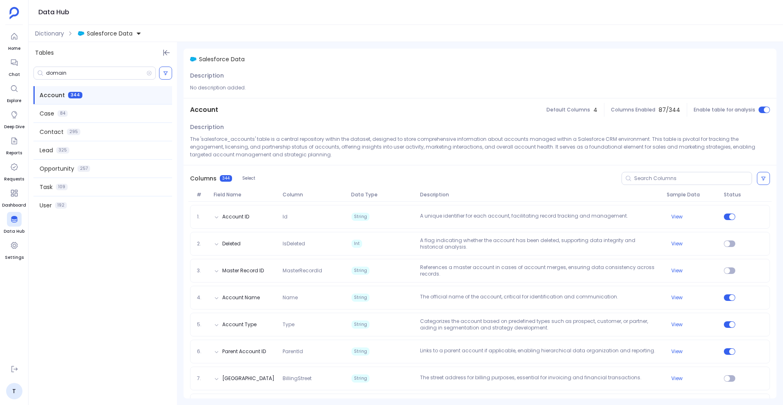
scroll to position [2524, 0]
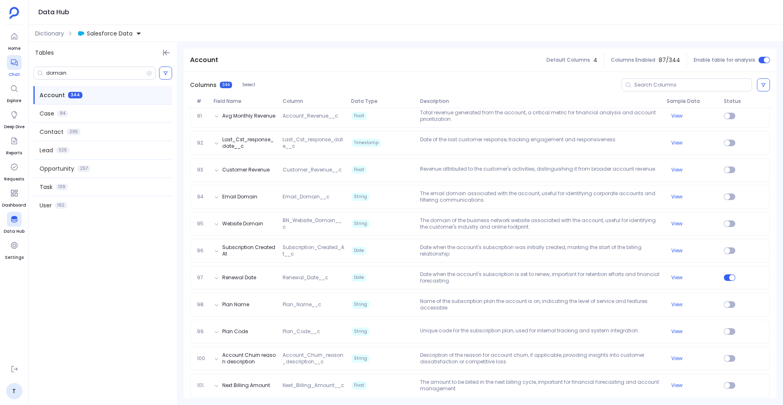
click at [21, 60] on link "Chat" at bounding box center [14, 66] width 15 height 23
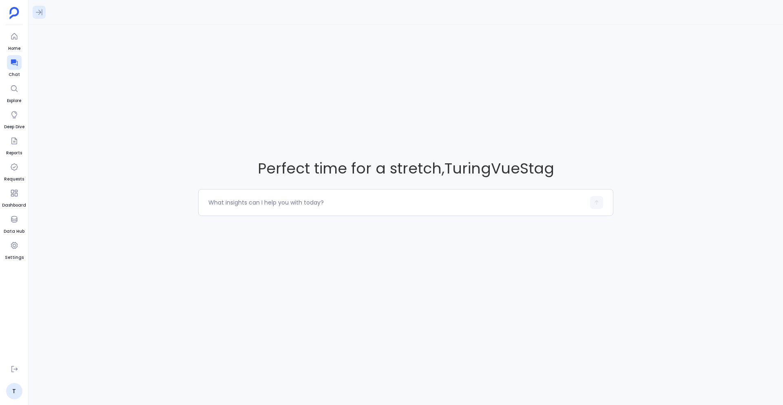
click at [37, 14] on icon at bounding box center [39, 12] width 8 height 8
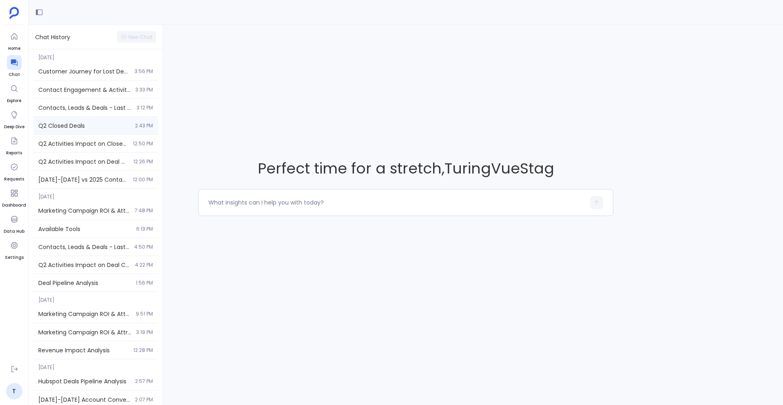
click at [71, 127] on span "Q2 Closed Deals" at bounding box center [84, 126] width 92 height 8
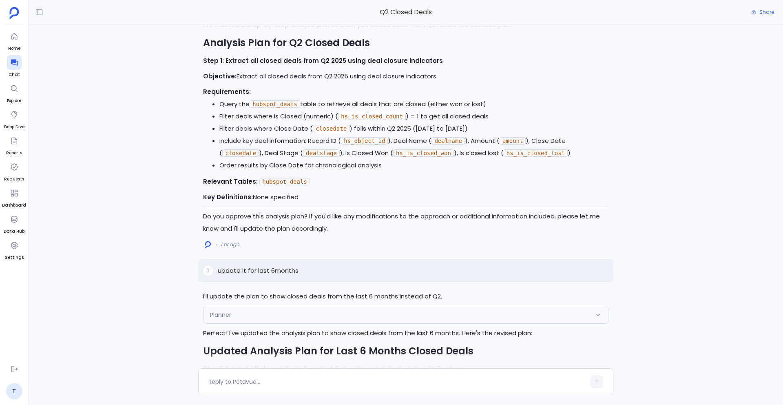
scroll to position [-297, 0]
